Goal: Find specific page/section: Find specific page/section

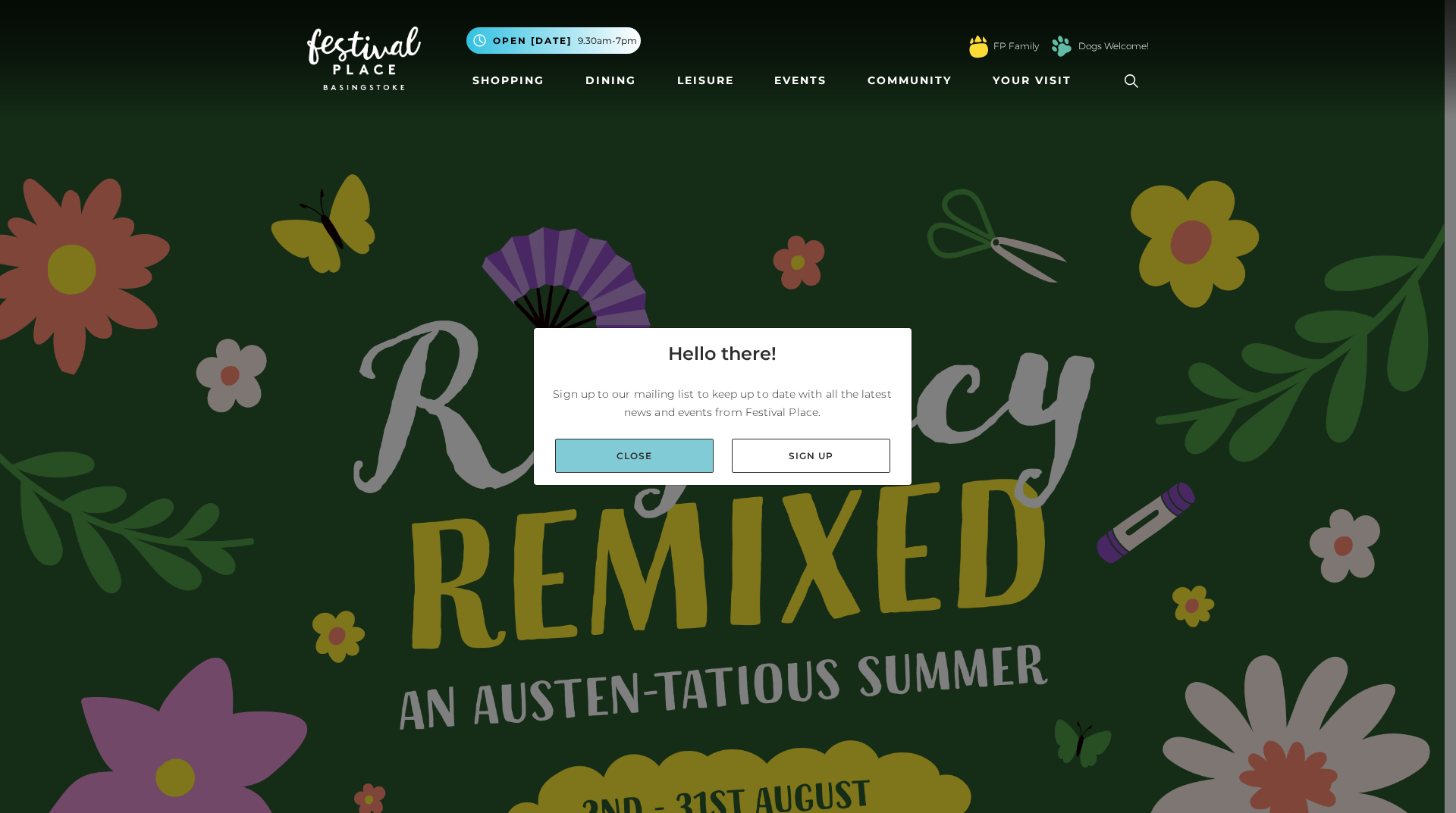
click at [652, 452] on link "Close" at bounding box center [635, 456] width 159 height 34
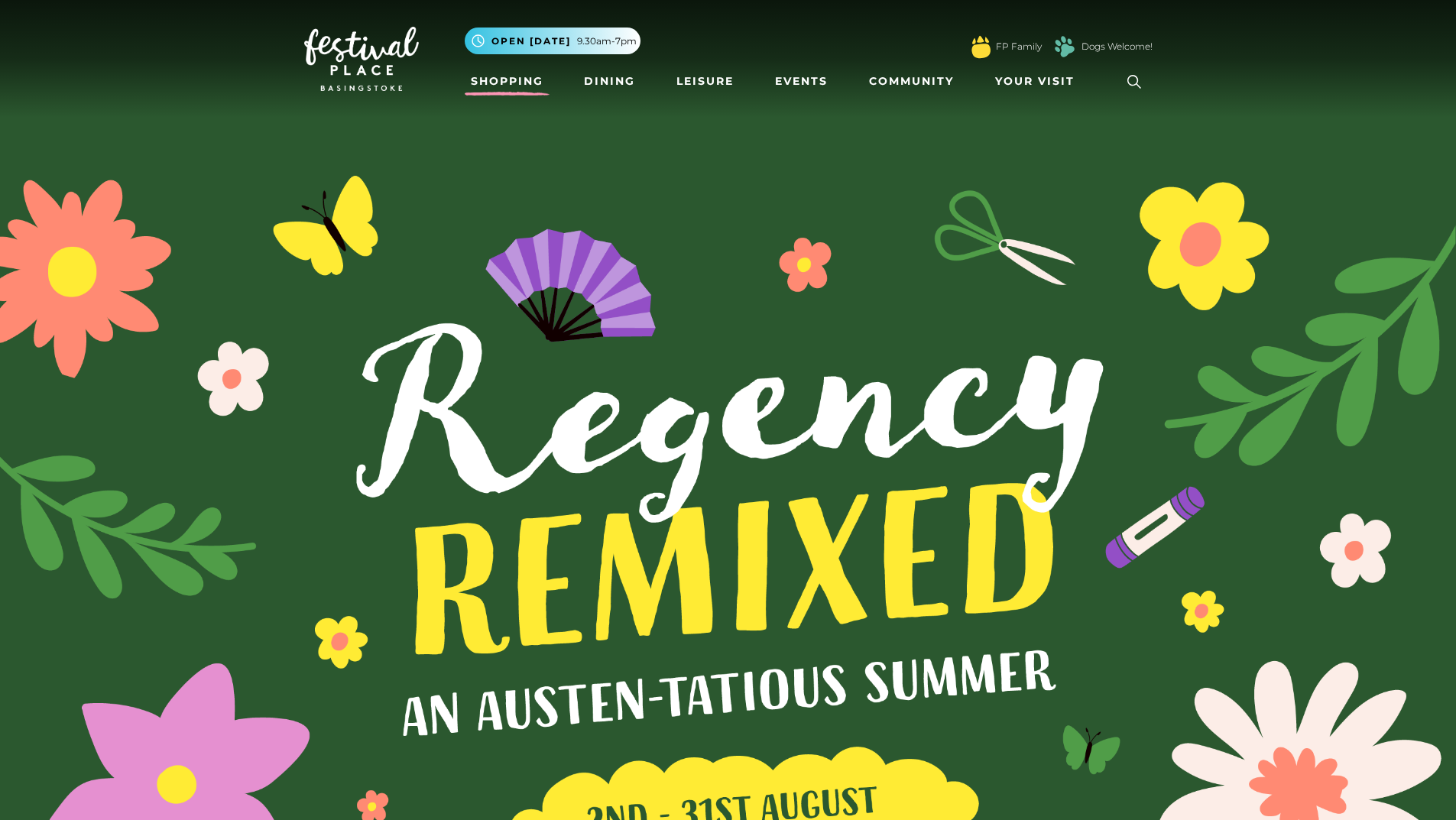
click at [514, 79] on link "Shopping" at bounding box center [507, 82] width 85 height 29
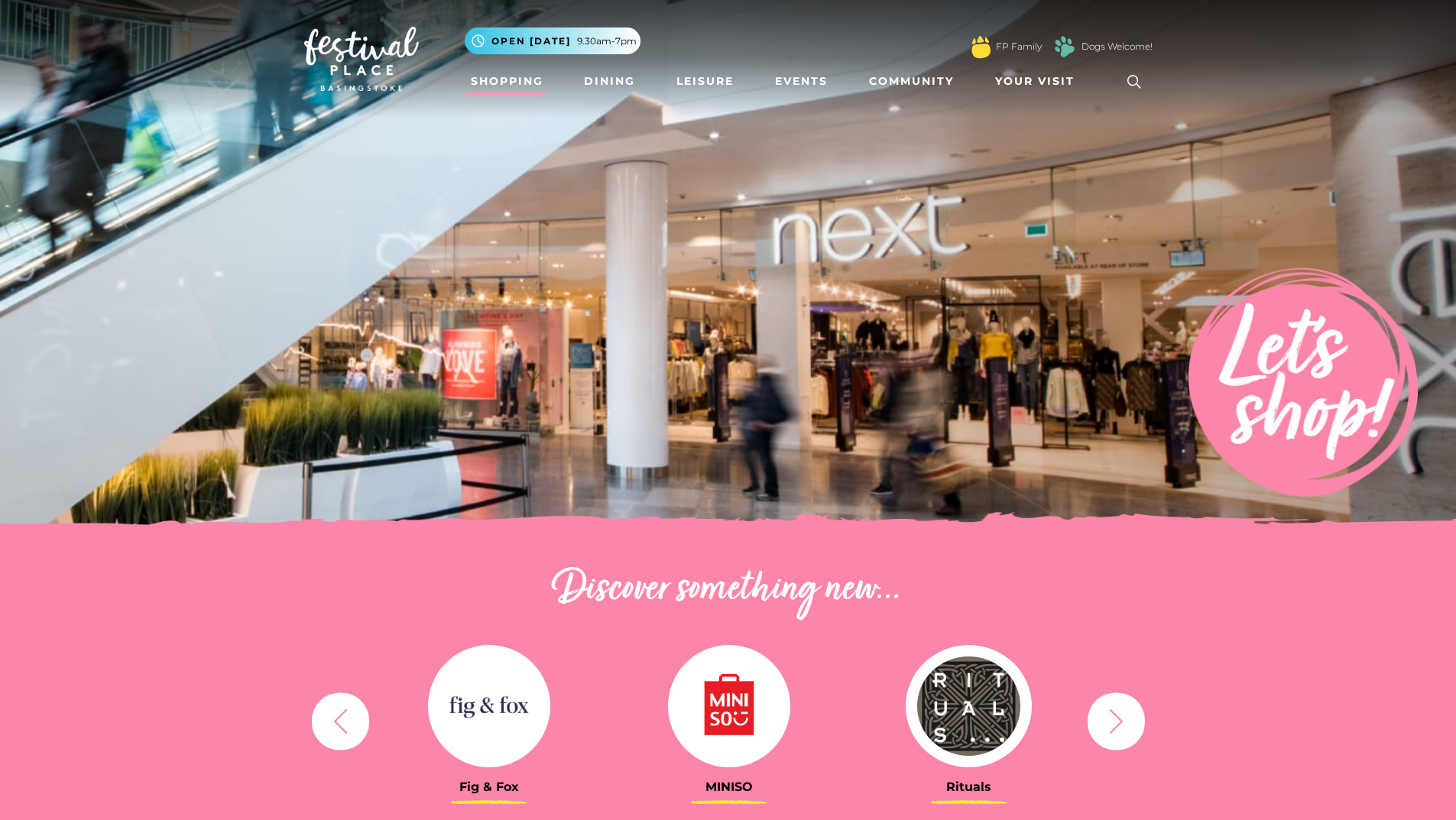
click at [503, 73] on link "Shopping" at bounding box center [507, 82] width 85 height 29
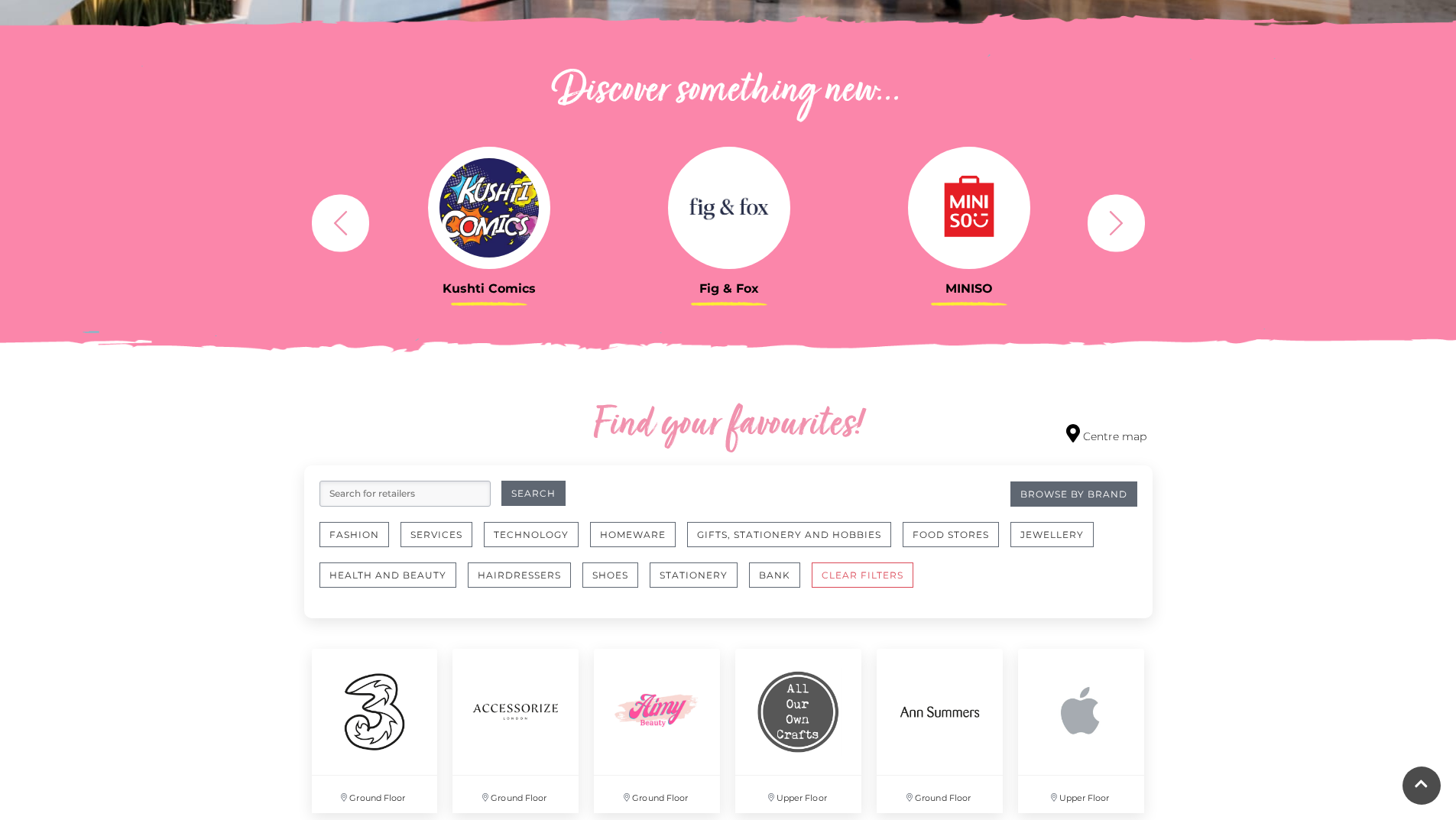
scroll to position [611, 0]
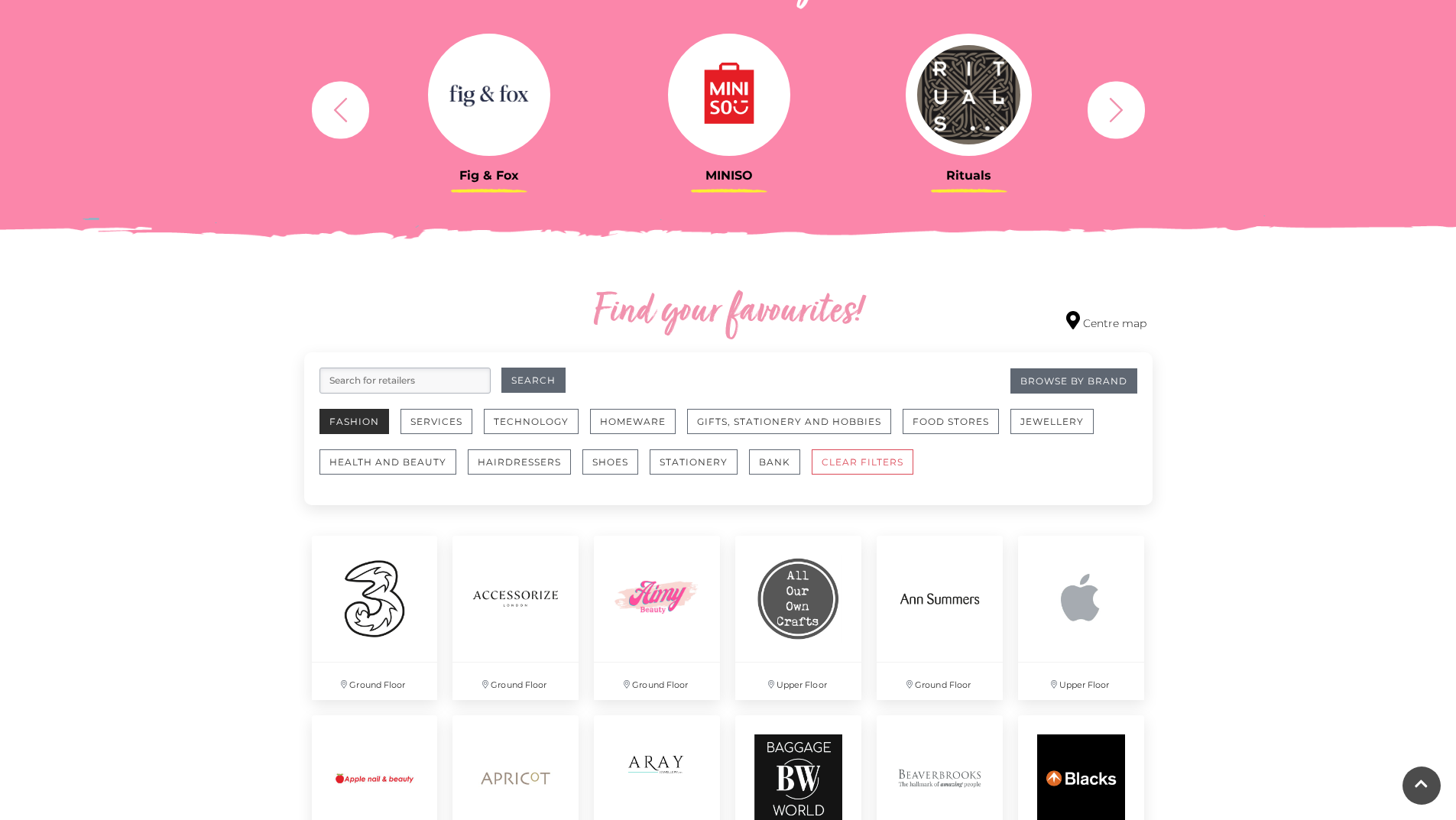
click at [357, 418] on button "Fashion" at bounding box center [354, 422] width 70 height 25
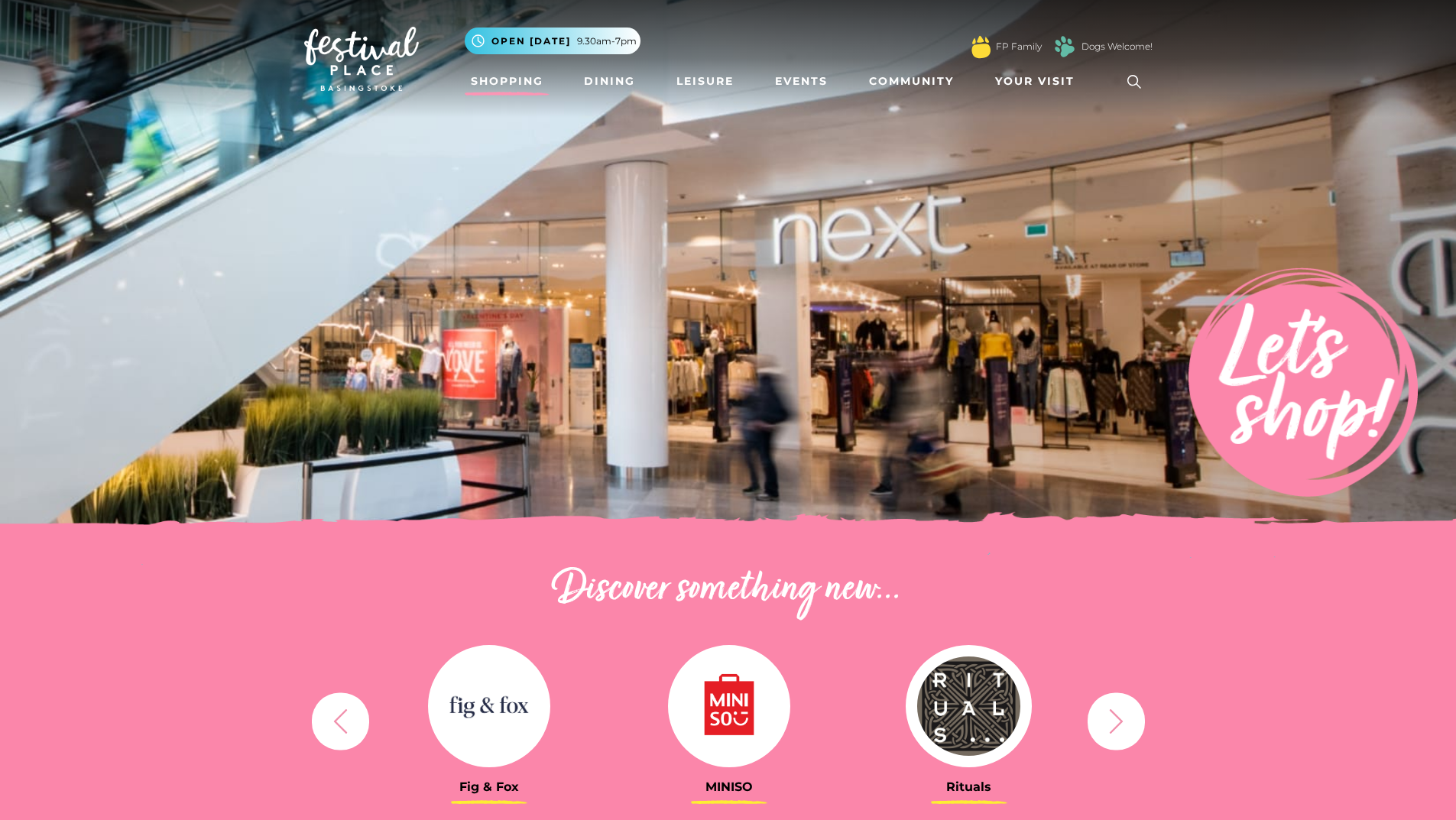
click at [1130, 75] on icon at bounding box center [1134, 82] width 23 height 23
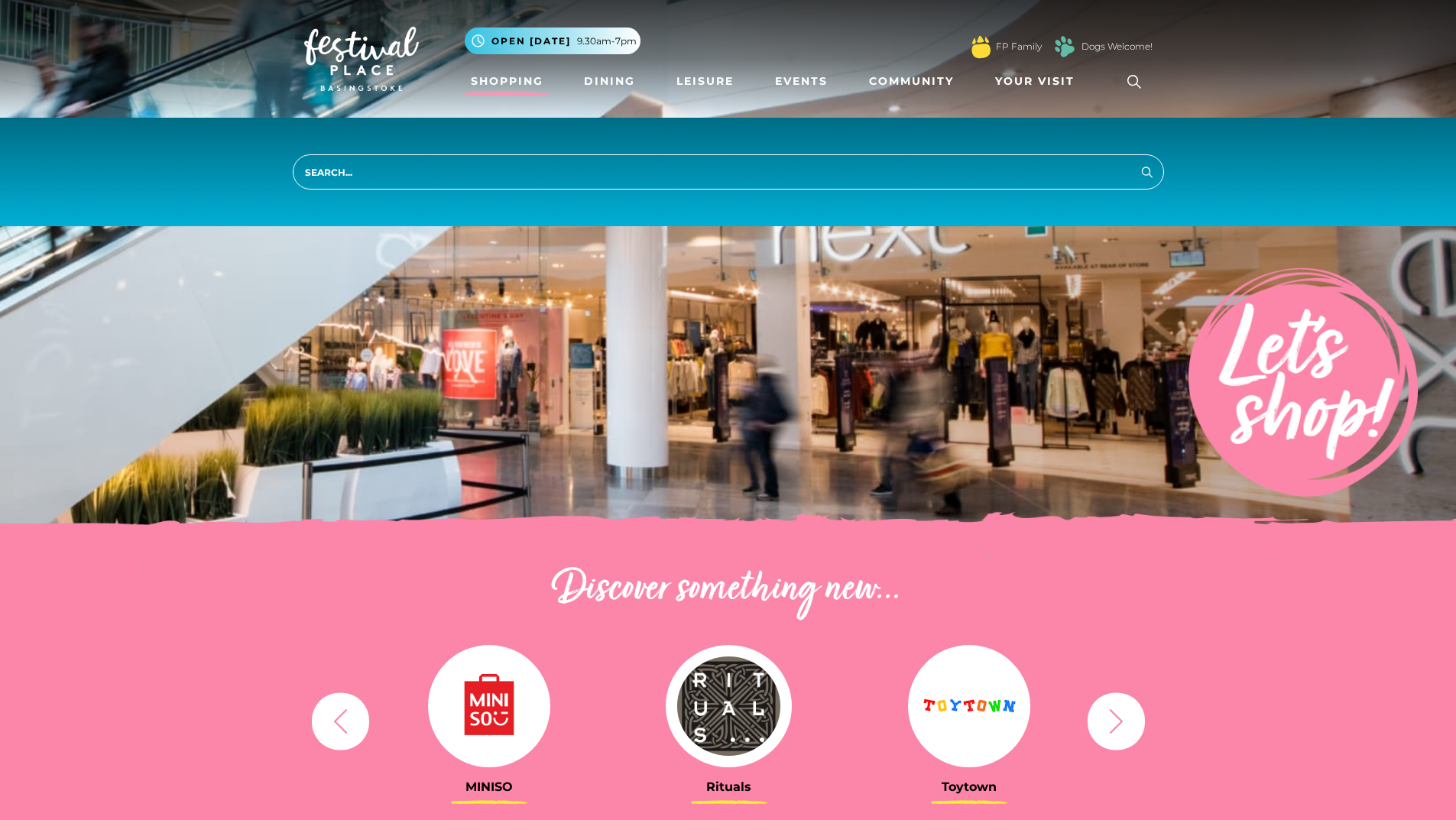
click at [358, 180] on input "search" at bounding box center [728, 171] width 871 height 35
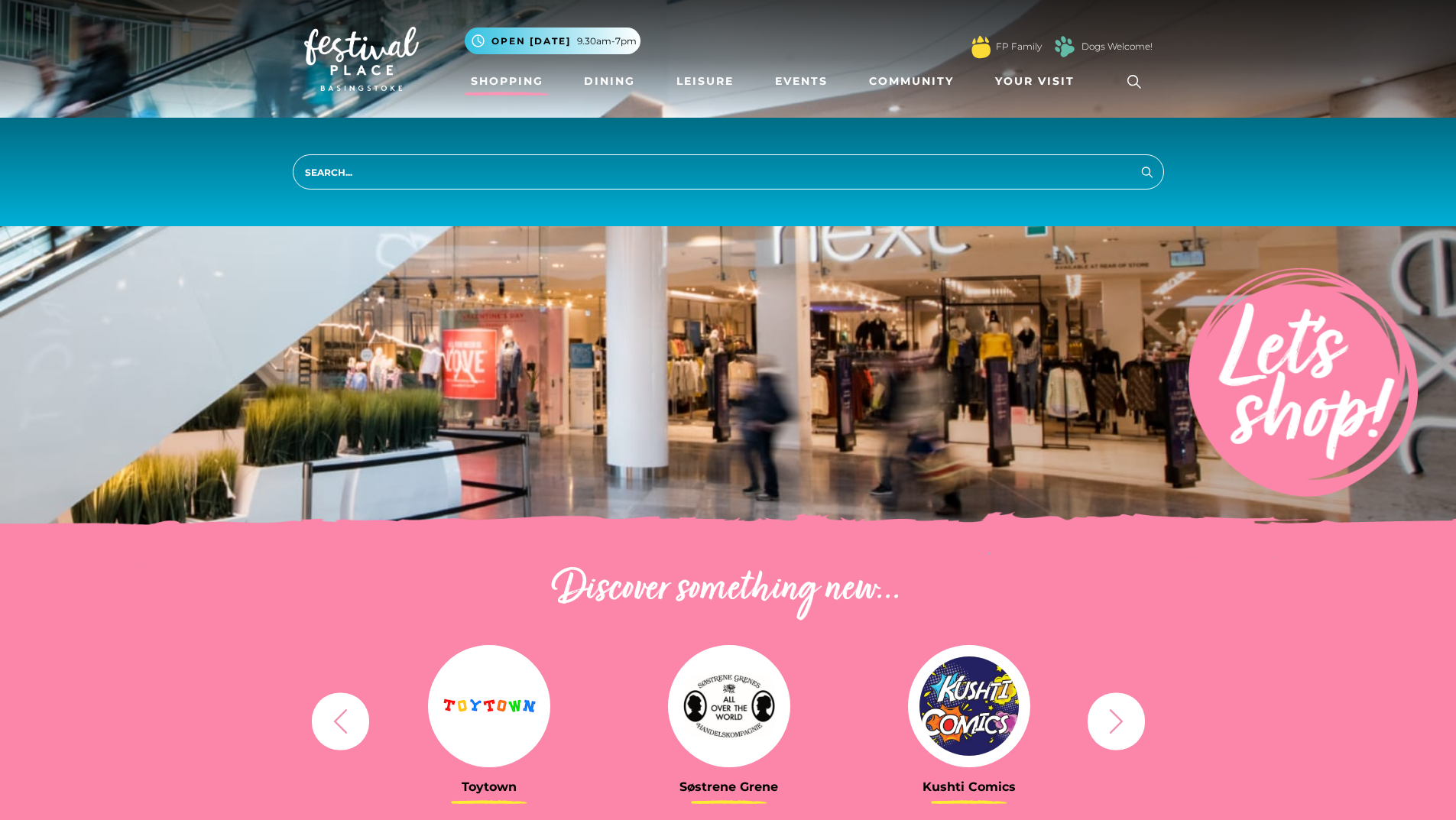
click at [415, 179] on input "search" at bounding box center [728, 171] width 871 height 35
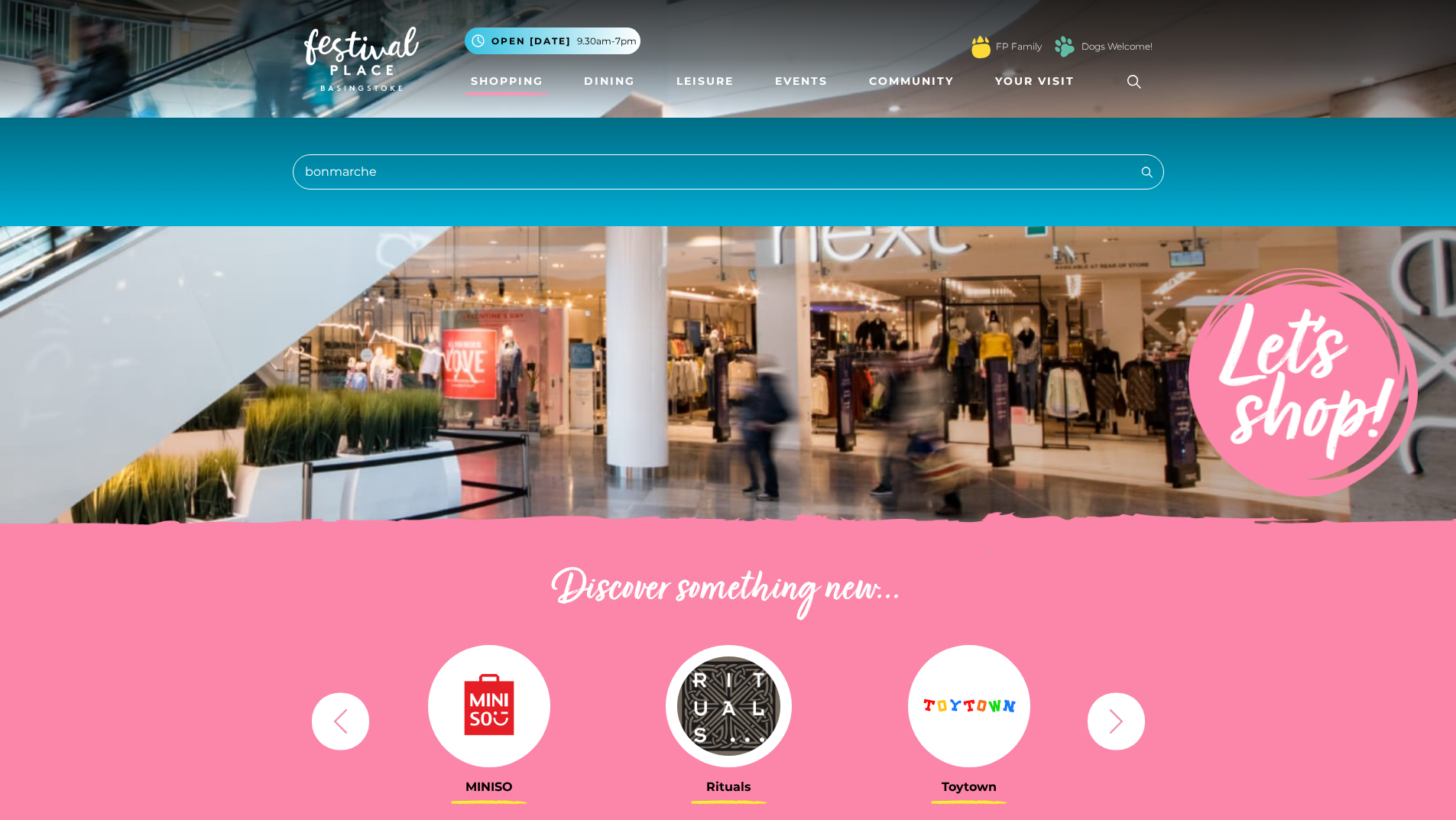
type input "bonmarche"
click at [1138, 162] on button "Search" at bounding box center [1147, 171] width 18 height 19
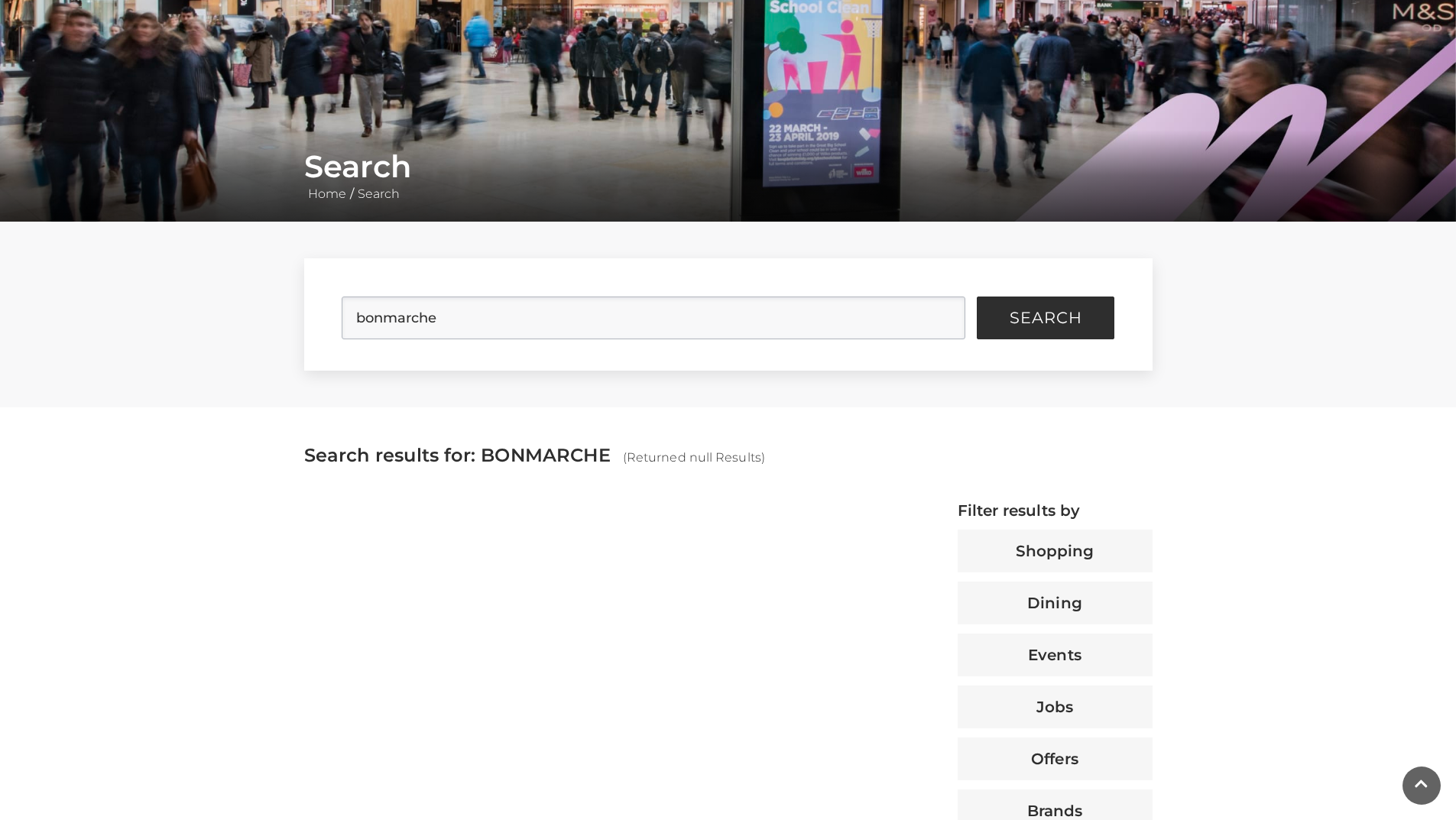
scroll to position [306, 0]
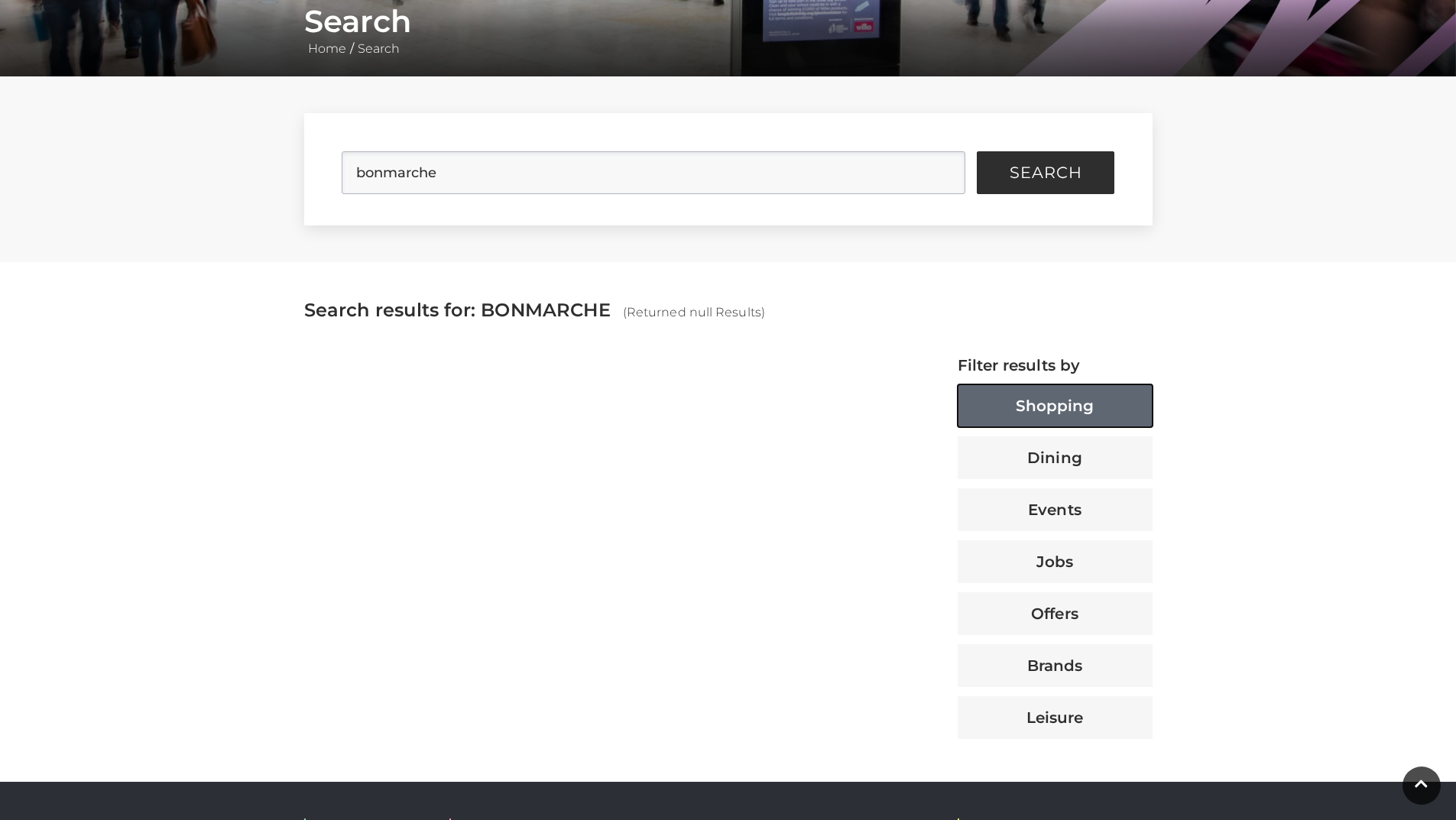
click at [1037, 402] on button "Shopping" at bounding box center [1055, 406] width 195 height 43
